Goal: Navigation & Orientation: Find specific page/section

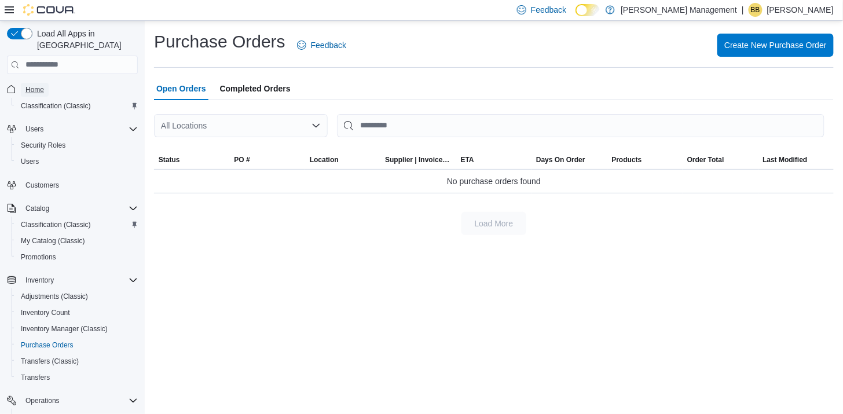
click at [42, 85] on span "Home" at bounding box center [34, 89] width 19 height 9
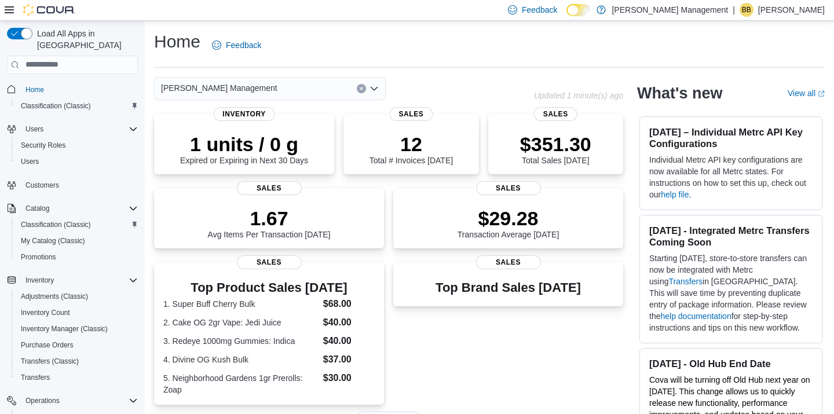
click at [301, 85] on div "[PERSON_NAME] Management" at bounding box center [270, 88] width 232 height 23
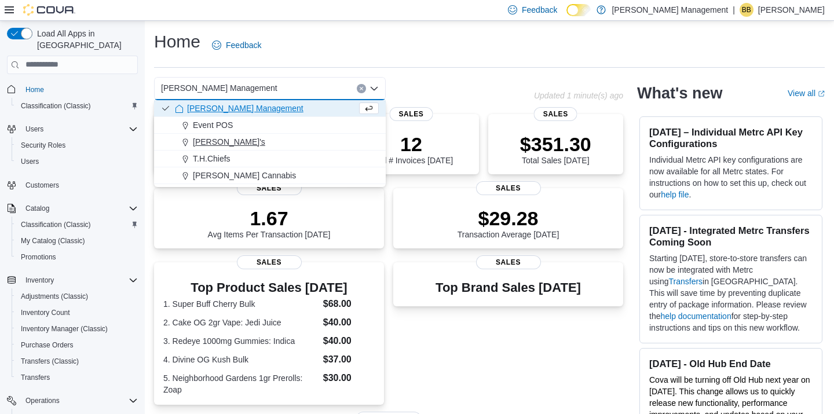
click at [226, 139] on div "[PERSON_NAME]'s" at bounding box center [277, 142] width 204 height 12
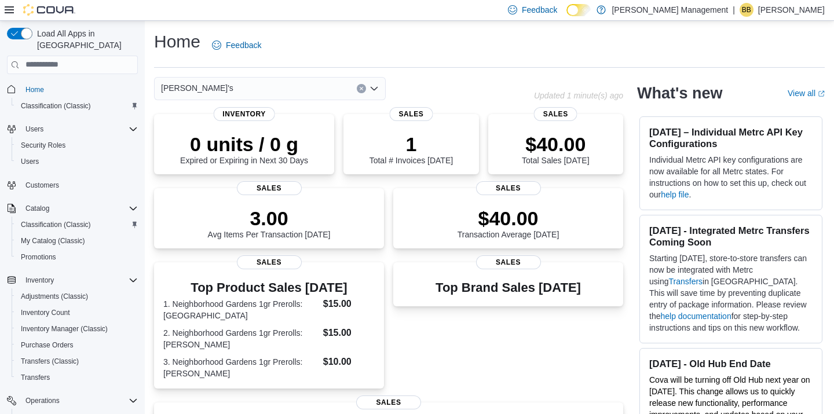
scroll to position [96, 0]
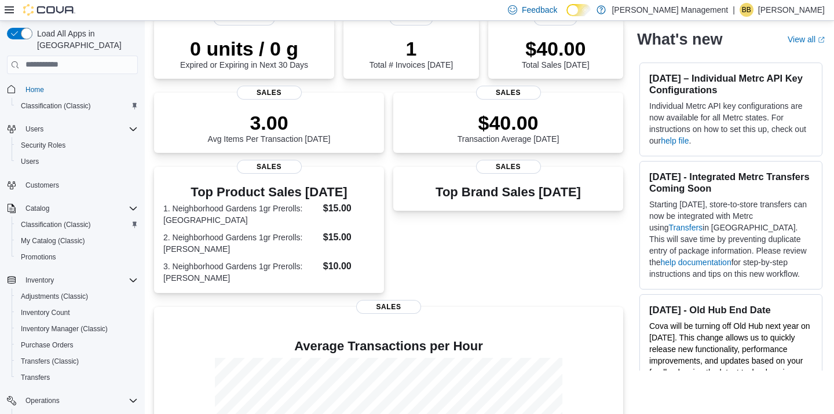
click at [539, 238] on div "Top Brand Sales [DATE] Sales" at bounding box center [508, 230] width 230 height 126
